Goal: Transaction & Acquisition: Purchase product/service

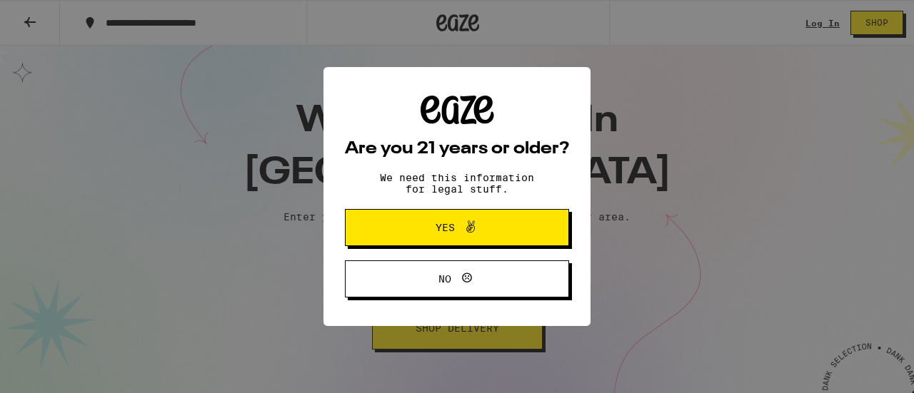
click at [522, 229] on button "Yes" at bounding box center [457, 227] width 224 height 37
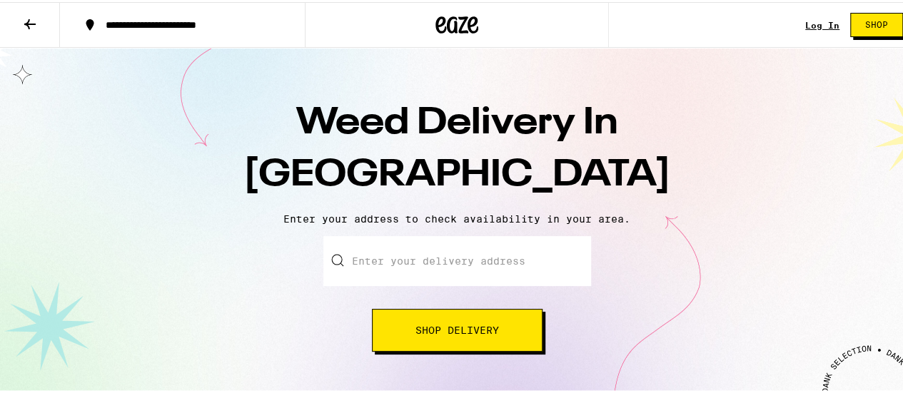
click at [520, 262] on input "Enter your delivery address" at bounding box center [457, 259] width 268 height 50
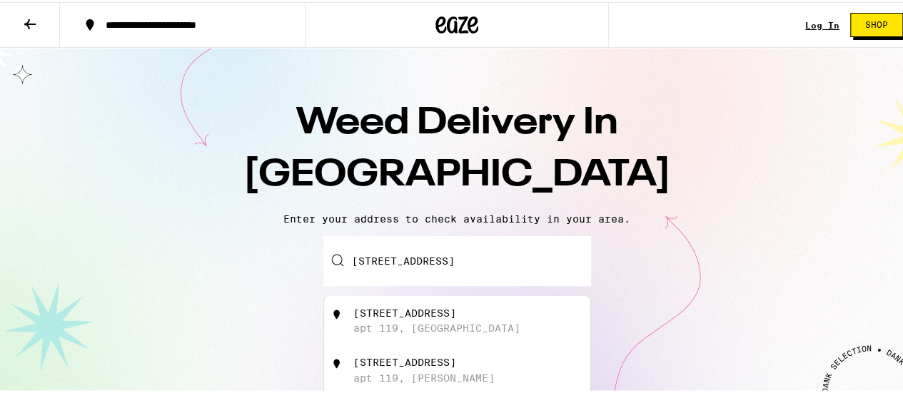
click at [506, 321] on div "[STREET_ADDRESS]" at bounding box center [480, 319] width 255 height 27
type input "[STREET_ADDRESS]"
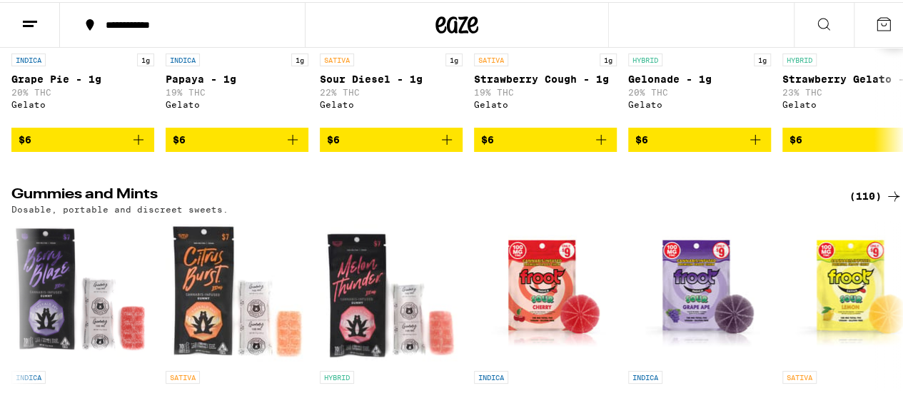
scroll to position [3451, 0]
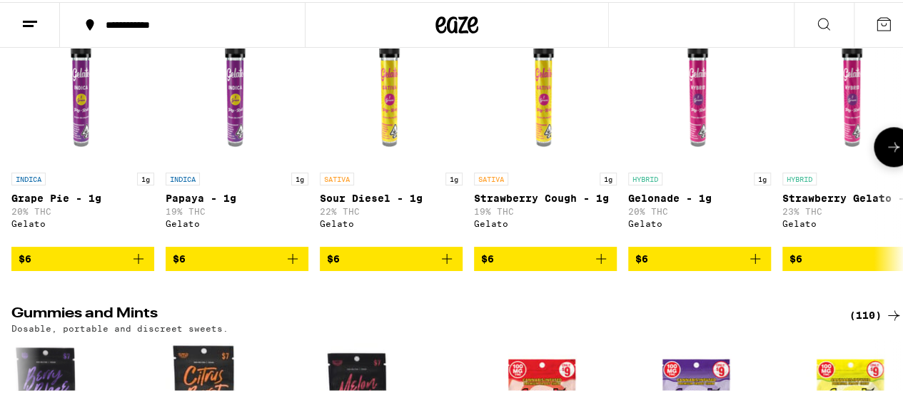
click at [885, 154] on icon at bounding box center [893, 144] width 17 height 17
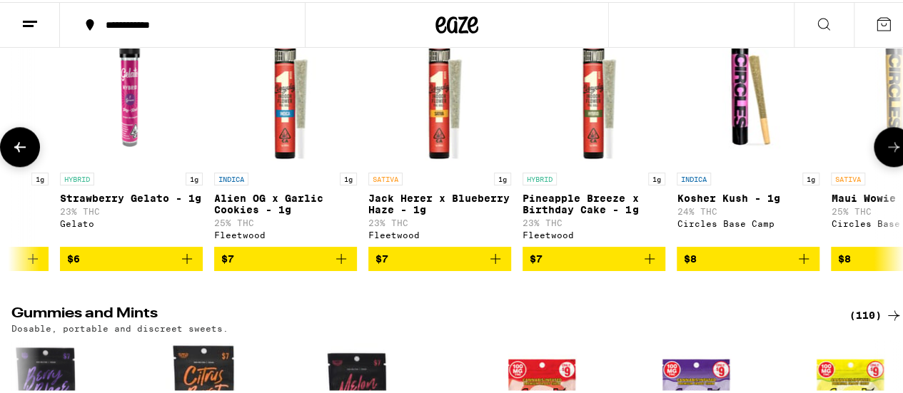
scroll to position [0, 725]
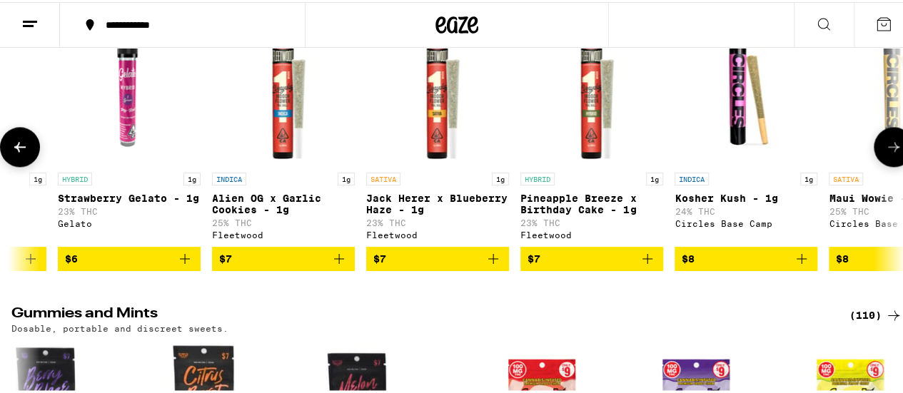
click at [885, 154] on icon at bounding box center [893, 144] width 17 height 17
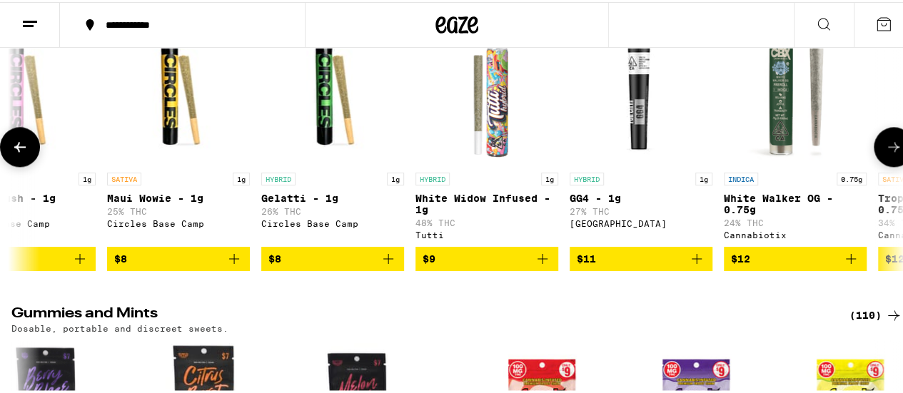
scroll to position [0, 1450]
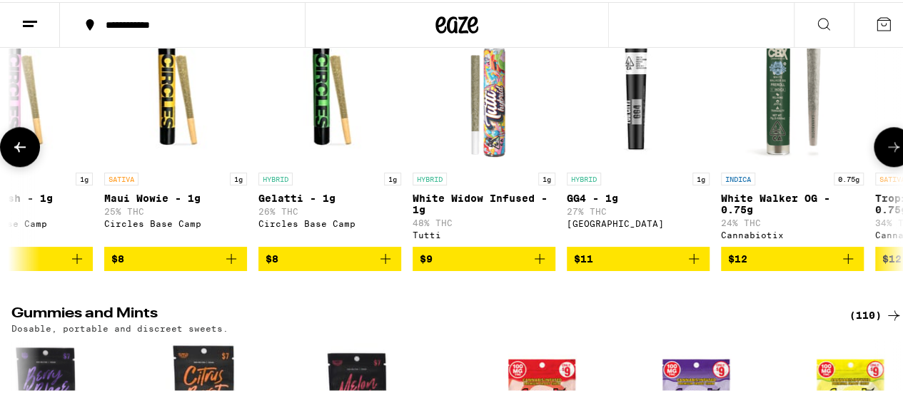
click at [885, 154] on icon at bounding box center [893, 144] width 17 height 17
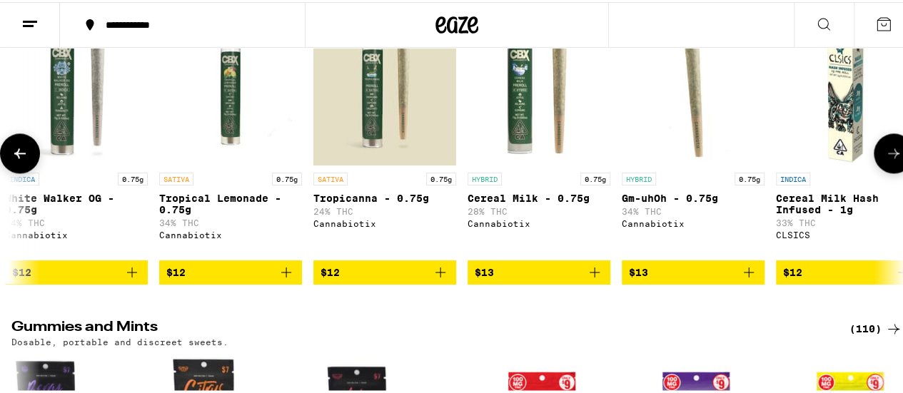
scroll to position [0, 2175]
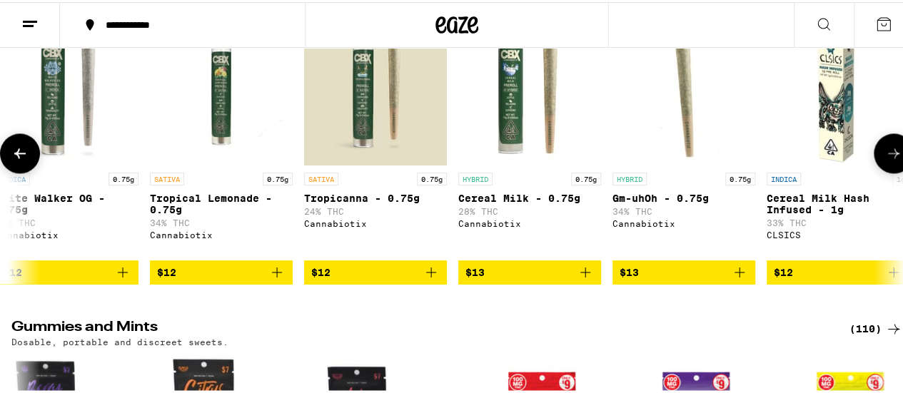
click at [885, 160] on icon at bounding box center [893, 151] width 17 height 17
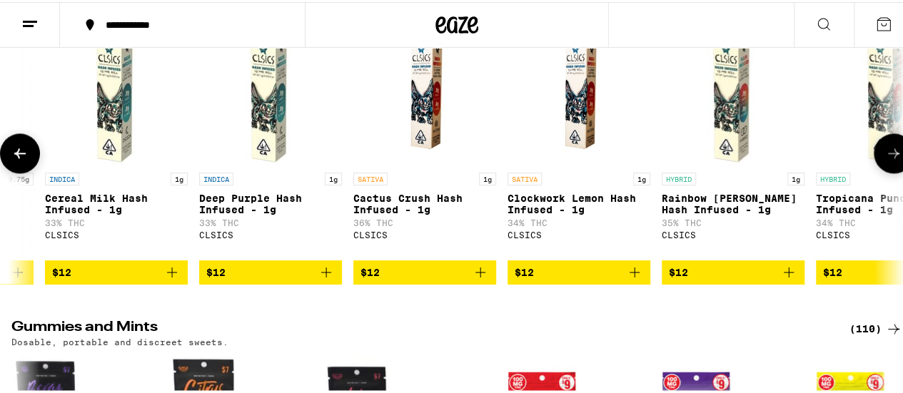
scroll to position [0, 2900]
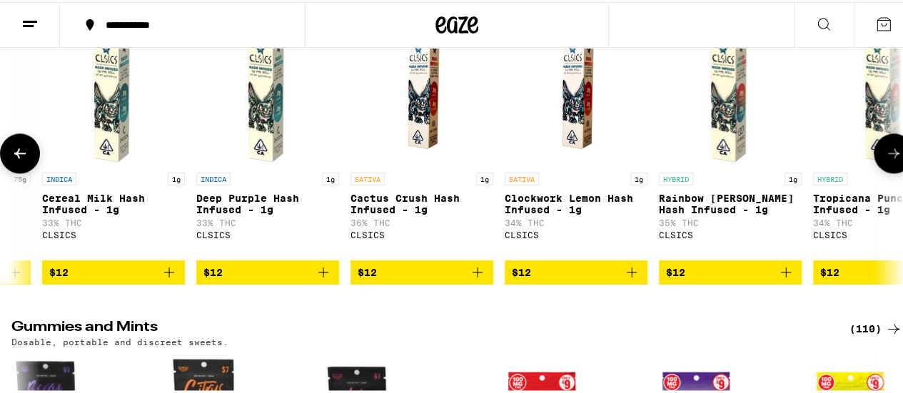
click at [885, 160] on icon at bounding box center [893, 151] width 17 height 17
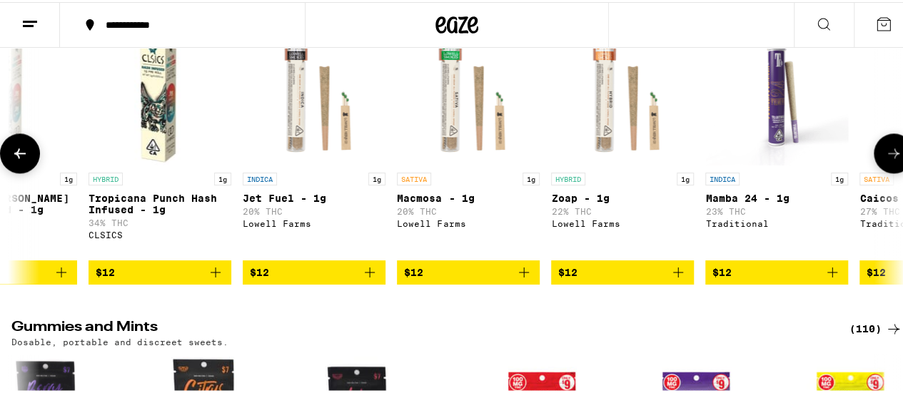
scroll to position [0, 3625]
click at [885, 160] on icon at bounding box center [893, 151] width 17 height 17
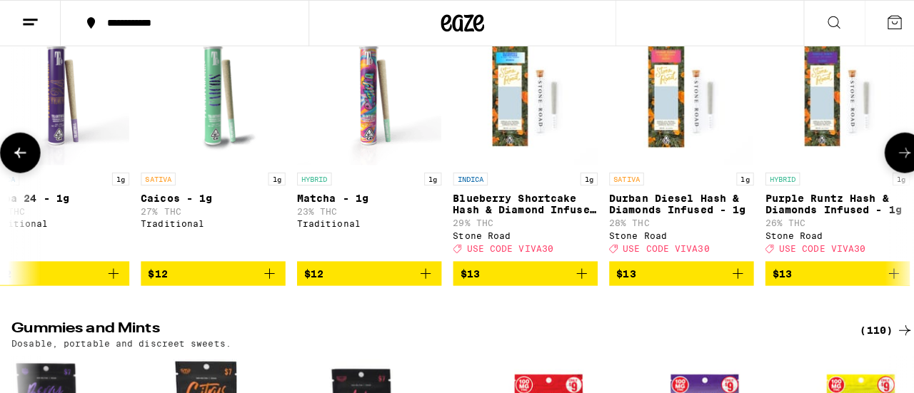
scroll to position [0, 4350]
